Goal: Transaction & Acquisition: Download file/media

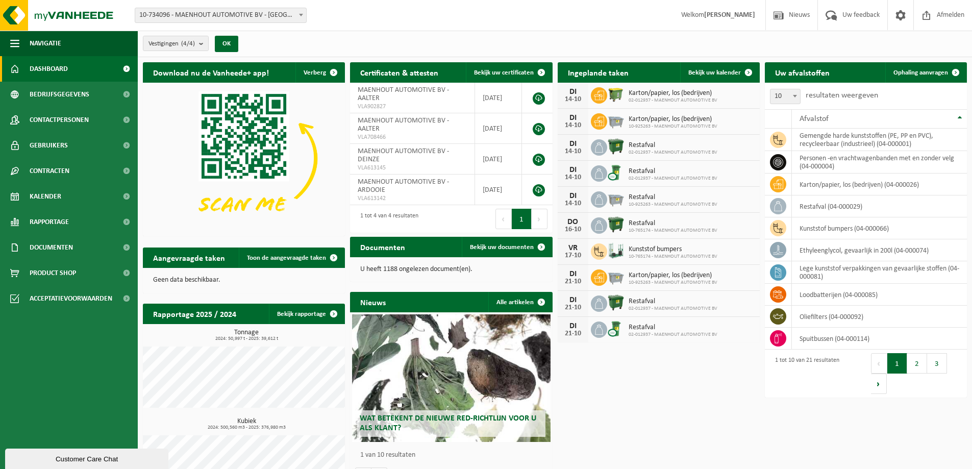
click at [274, 12] on span "10-734096 - [PERSON_NAME] AUTOMOTIVE BV - [GEOGRAPHIC_DATA]" at bounding box center [220, 15] width 171 height 14
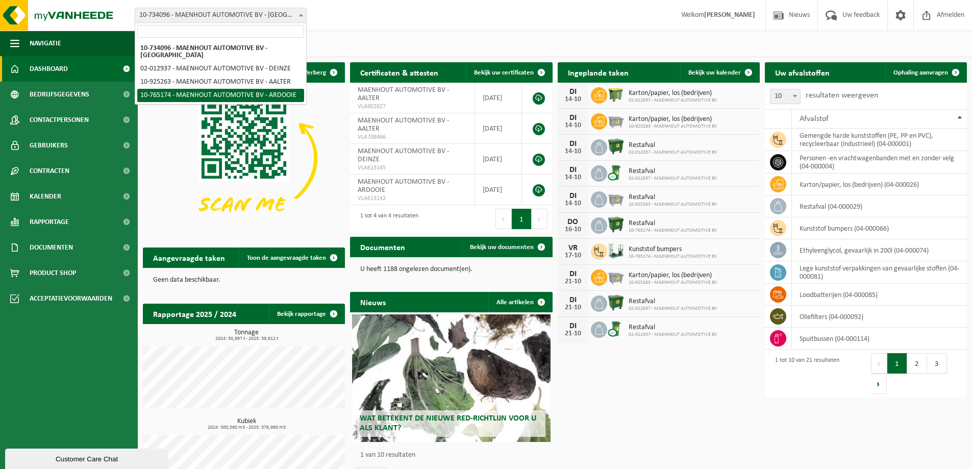
select select "12790"
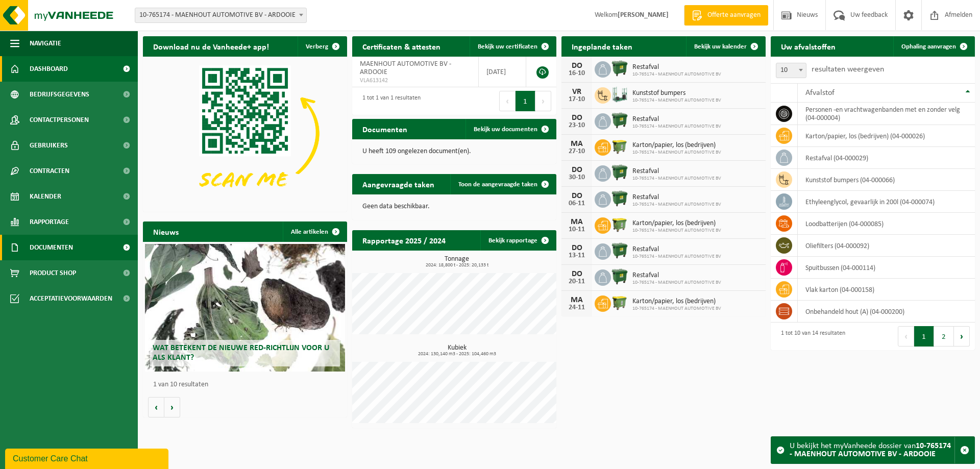
click at [62, 245] on span "Documenten" at bounding box center [51, 248] width 43 height 26
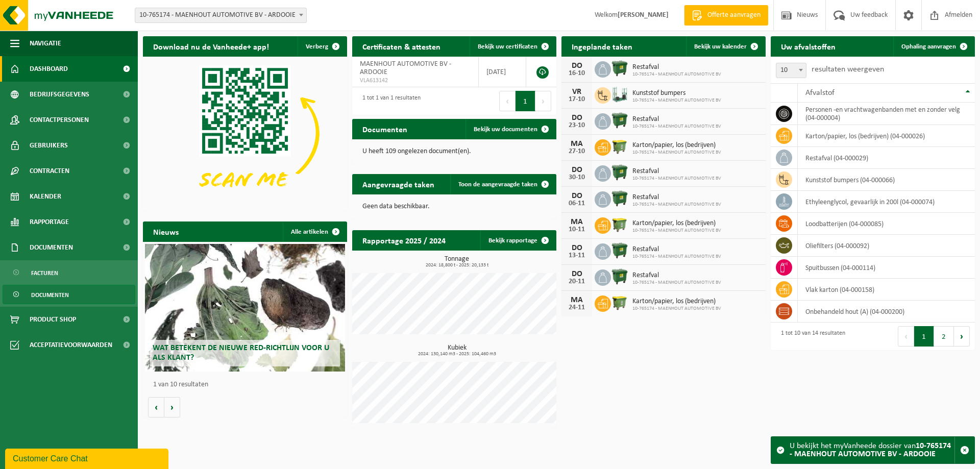
click at [48, 292] on span "Documenten" at bounding box center [50, 294] width 38 height 19
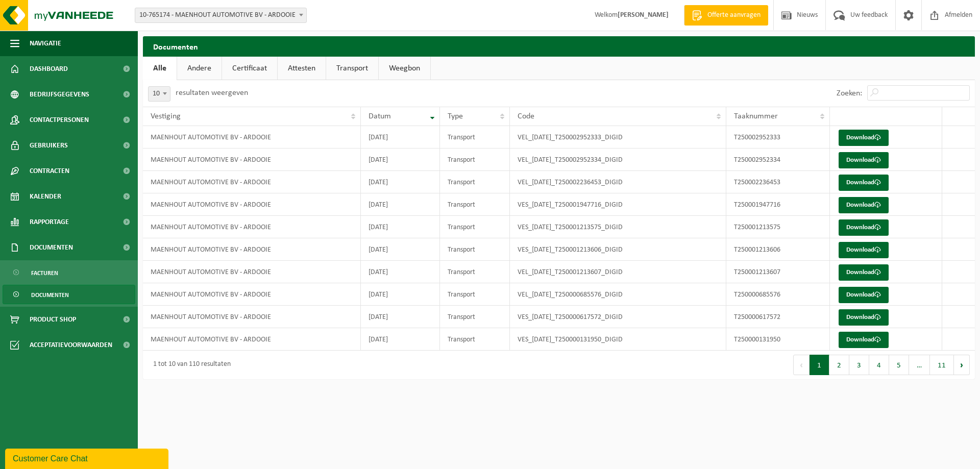
click at [338, 66] on link "Transport" at bounding box center [352, 68] width 52 height 23
click at [857, 137] on link "Download" at bounding box center [864, 138] width 50 height 16
click at [60, 199] on span "Kalender" at bounding box center [46, 197] width 32 height 26
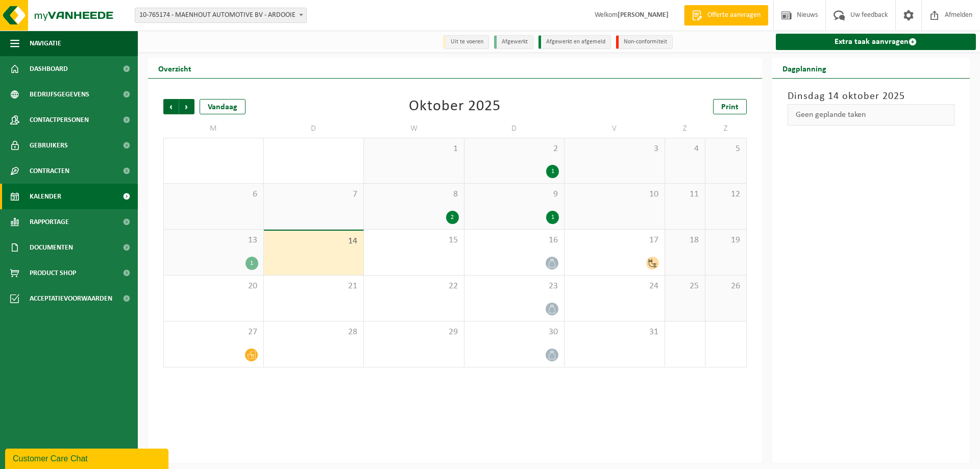
click at [459, 219] on div "8 2" at bounding box center [414, 206] width 100 height 45
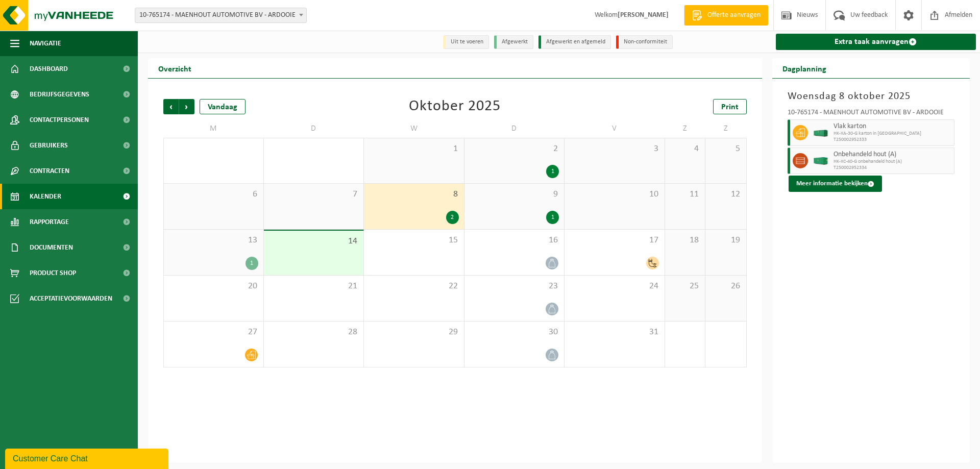
click at [456, 219] on div "2" at bounding box center [452, 217] width 13 height 13
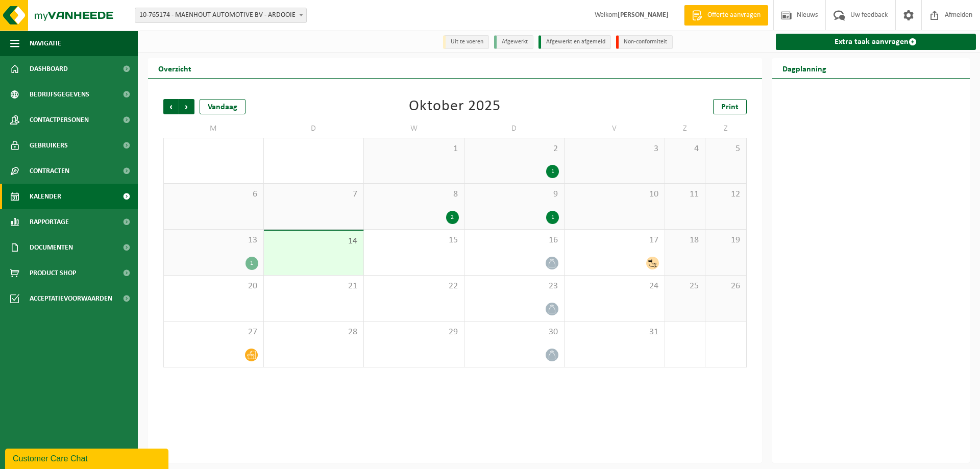
click at [430, 213] on div "2" at bounding box center [414, 217] width 90 height 13
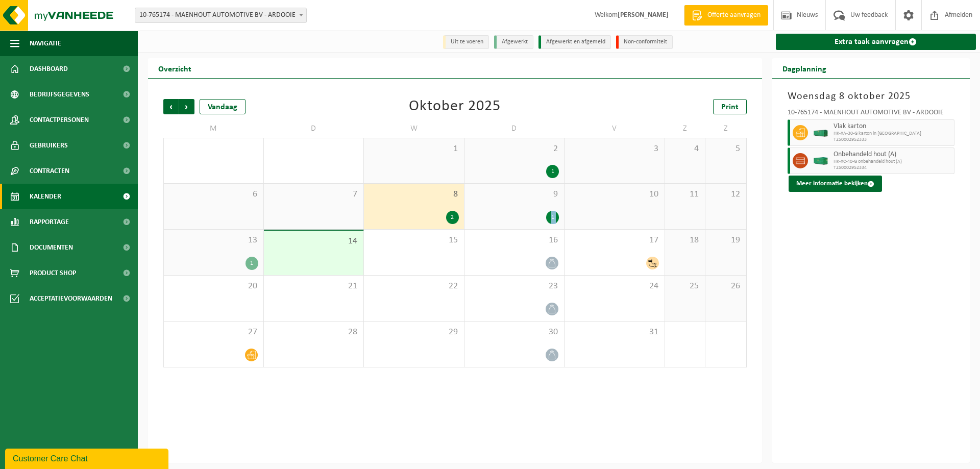
click at [564, 200] on tr "6 7 8 2 9 1 10 11 12" at bounding box center [454, 207] width 583 height 46
click at [538, 197] on span "9" at bounding box center [515, 194] width 90 height 11
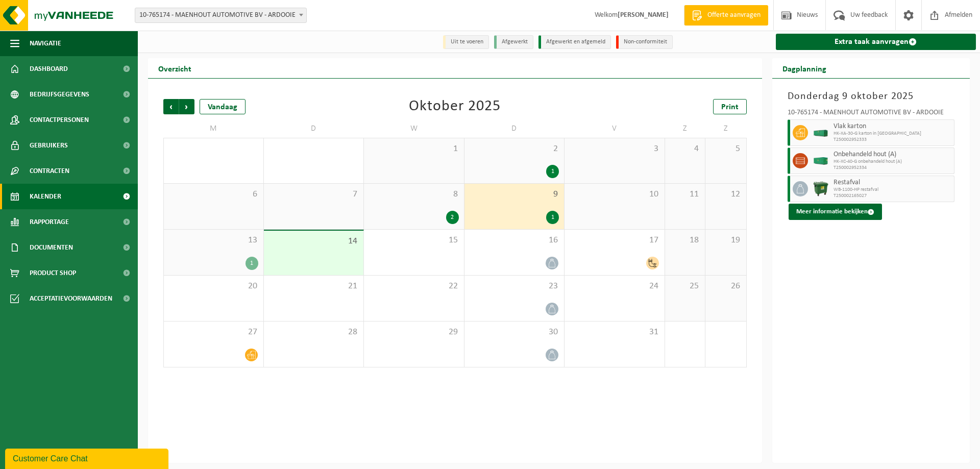
click at [415, 194] on span "8" at bounding box center [414, 194] width 90 height 11
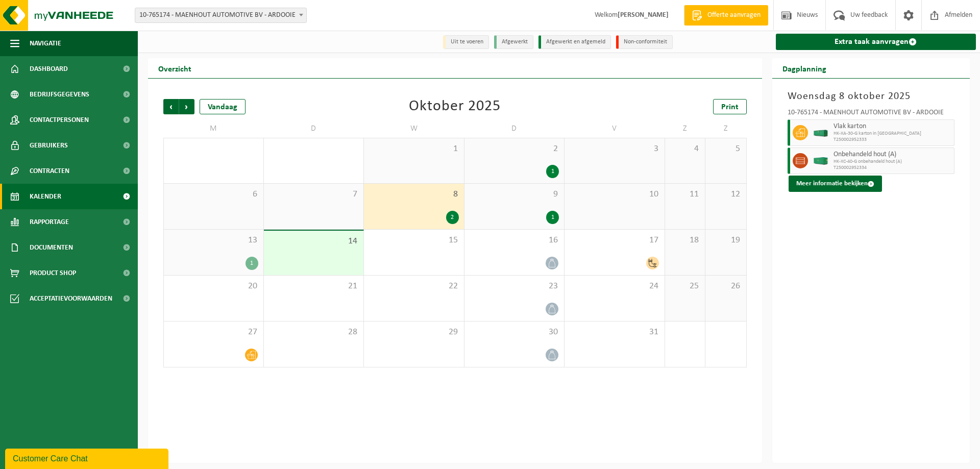
click at [516, 203] on div "9 1" at bounding box center [514, 206] width 100 height 45
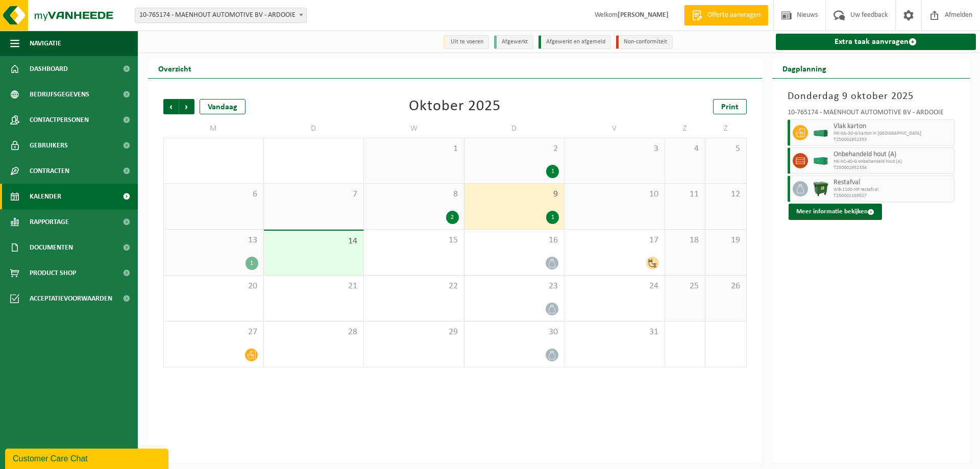
click at [243, 249] on div "13 1" at bounding box center [214, 252] width 100 height 45
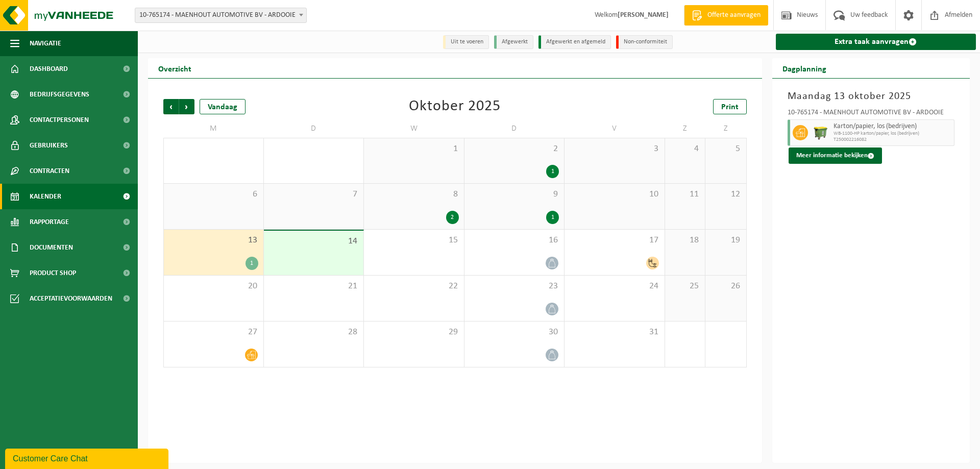
click at [416, 210] on div "8 2" at bounding box center [414, 206] width 100 height 45
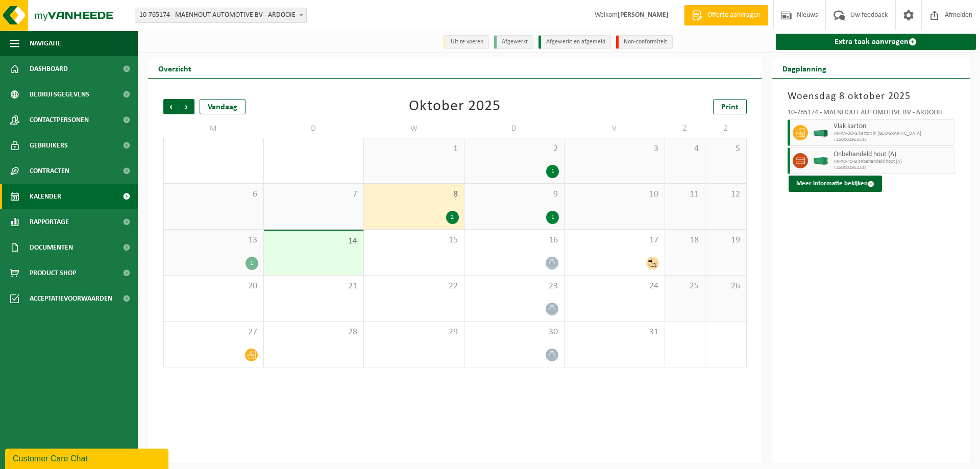
click at [502, 204] on div "9 1" at bounding box center [514, 206] width 100 height 45
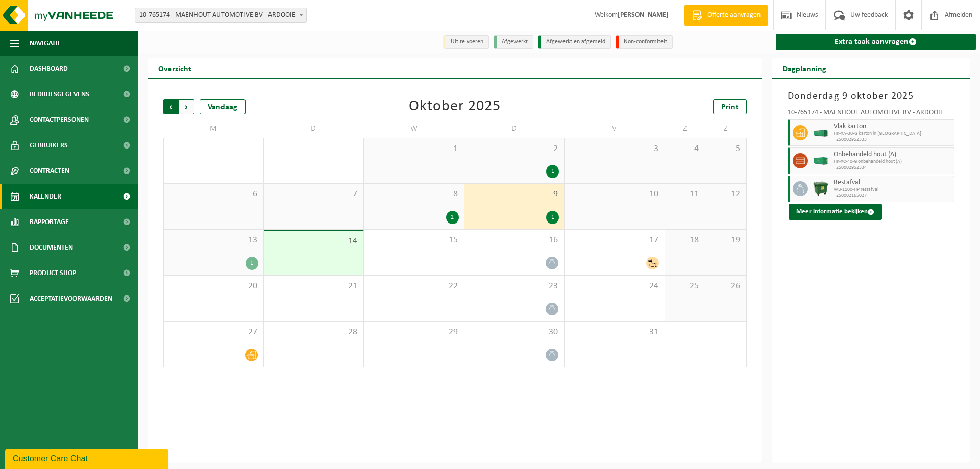
click at [181, 110] on span "Volgende" at bounding box center [186, 106] width 15 height 15
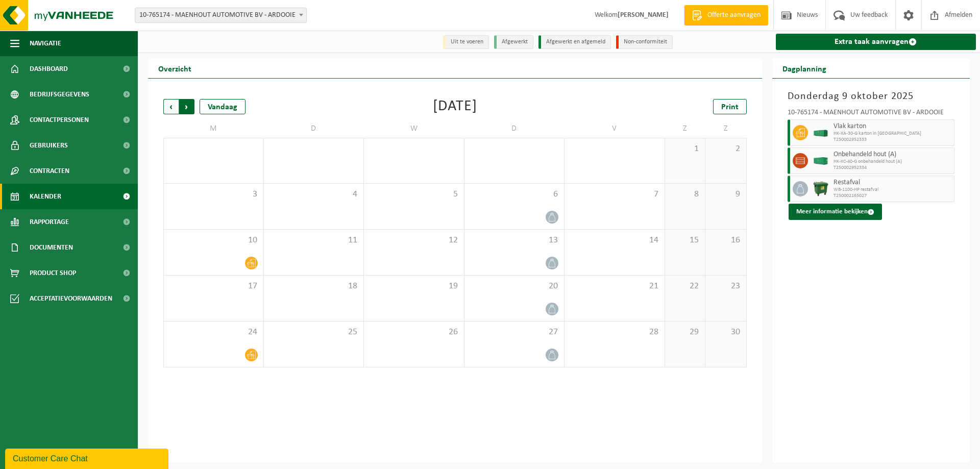
click at [175, 109] on span "Vorige" at bounding box center [170, 106] width 15 height 15
